Goal: Ask a question

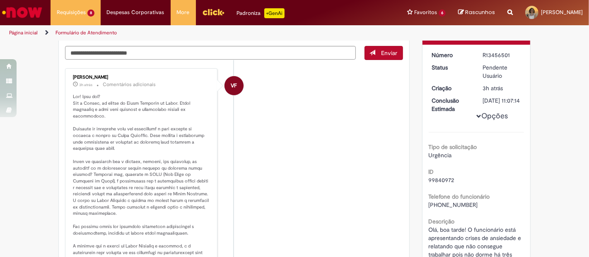
scroll to position [75, 0]
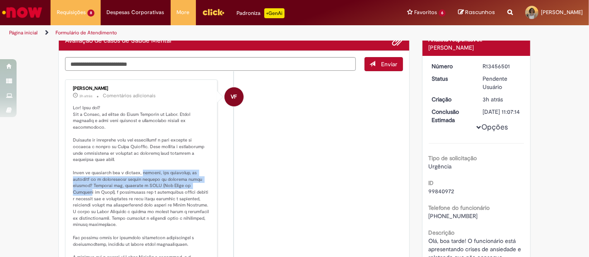
drag, startPoint x: 141, startPoint y: 165, endPoint x: 200, endPoint y: 178, distance: 59.9
click at [200, 178] on p "Histórico de tíquete" at bounding box center [142, 212] width 138 height 214
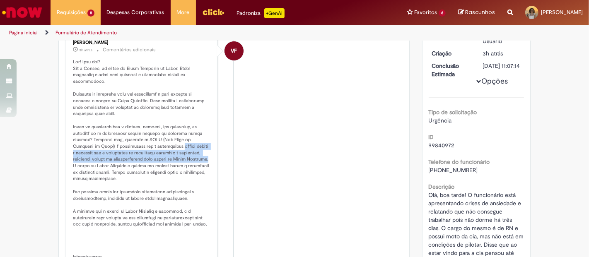
drag, startPoint x: 158, startPoint y: 139, endPoint x: 186, endPoint y: 157, distance: 33.3
click at [186, 157] on p "Histórico de tíquete" at bounding box center [142, 166] width 138 height 214
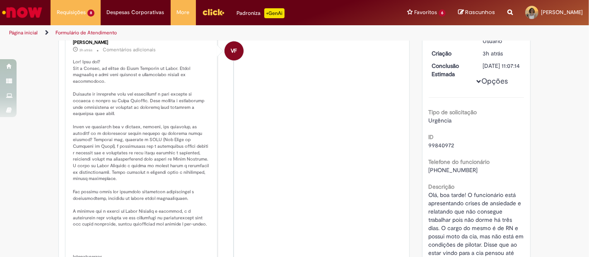
click at [183, 164] on p "Histórico de tíquete" at bounding box center [142, 166] width 138 height 214
drag, startPoint x: 135, startPoint y: 165, endPoint x: 145, endPoint y: 174, distance: 13.5
click at [145, 174] on p "Histórico de tíquete" at bounding box center [142, 166] width 138 height 214
click at [147, 187] on p "Histórico de tíquete" at bounding box center [142, 166] width 138 height 214
drag, startPoint x: 122, startPoint y: 190, endPoint x: 164, endPoint y: 189, distance: 41.8
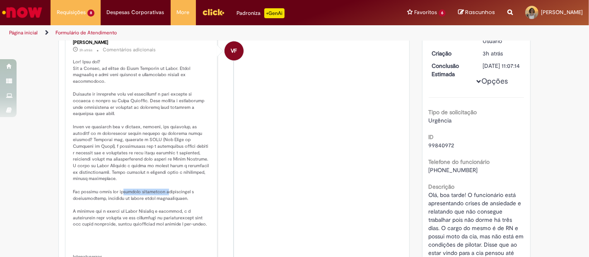
click at [164, 189] on p "Histórico de tíquete" at bounding box center [142, 166] width 138 height 214
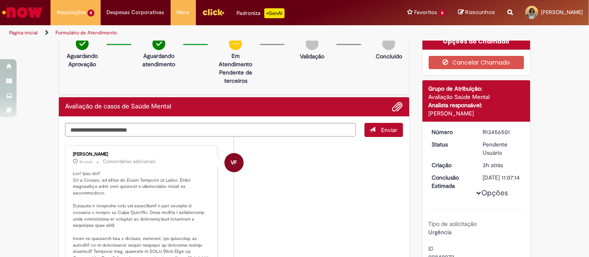
scroll to position [0, 0]
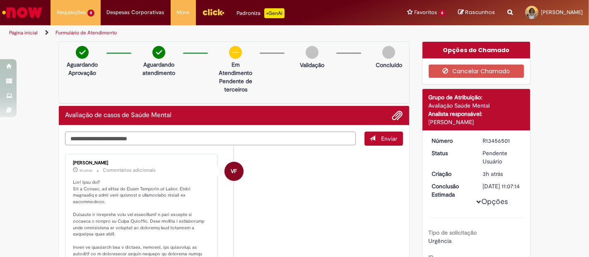
click at [173, 140] on textarea "Digite sua mensagem aqui..." at bounding box center [210, 139] width 291 height 14
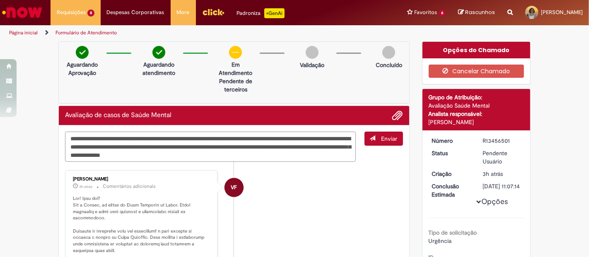
type textarea "**********"
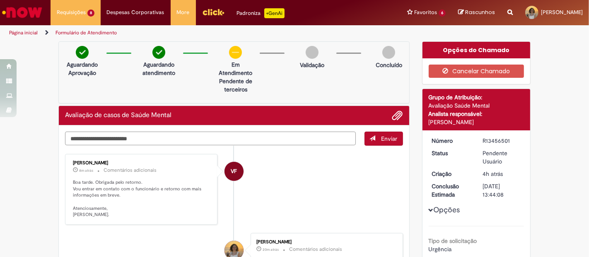
click at [194, 133] on textarea "Digite sua mensagem aqui..." at bounding box center [210, 139] width 291 height 14
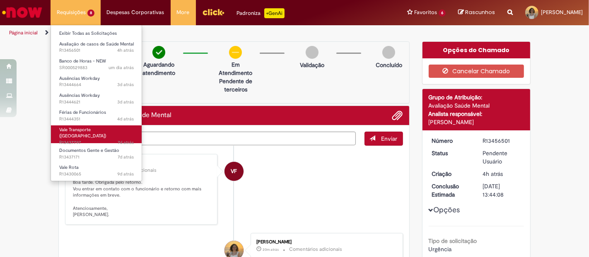
click at [112, 139] on span "7d atrás 7 dias atrás R13437797" at bounding box center [96, 142] width 75 height 7
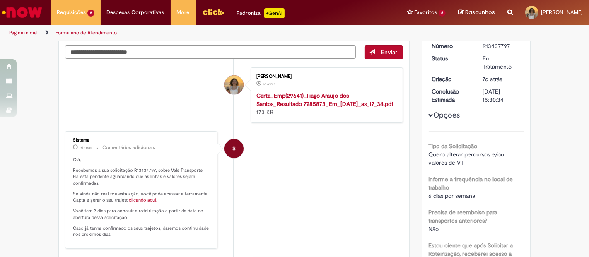
scroll to position [24, 0]
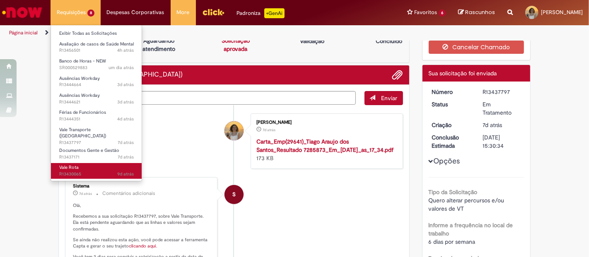
click at [90, 163] on link "Vale Rota 9d atrás 9 dias atrás R13430065" at bounding box center [96, 170] width 91 height 15
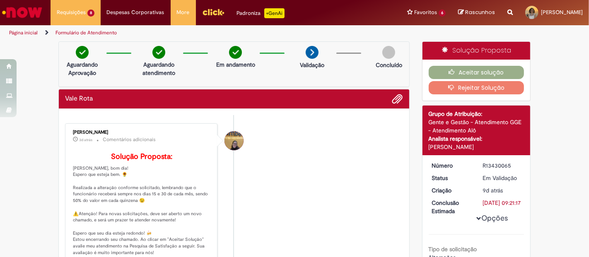
click at [27, 8] on img "Ir para a Homepage" at bounding box center [22, 12] width 43 height 17
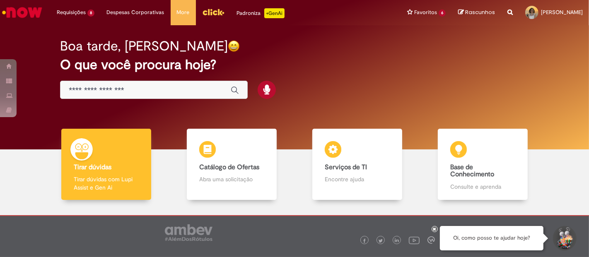
click at [406, 208] on div at bounding box center [294, 249] width 576 height 87
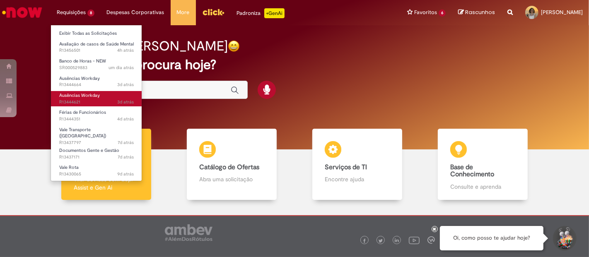
click at [81, 92] on span "Ausências Workday" at bounding box center [79, 95] width 41 height 6
